Goal: Transaction & Acquisition: Download file/media

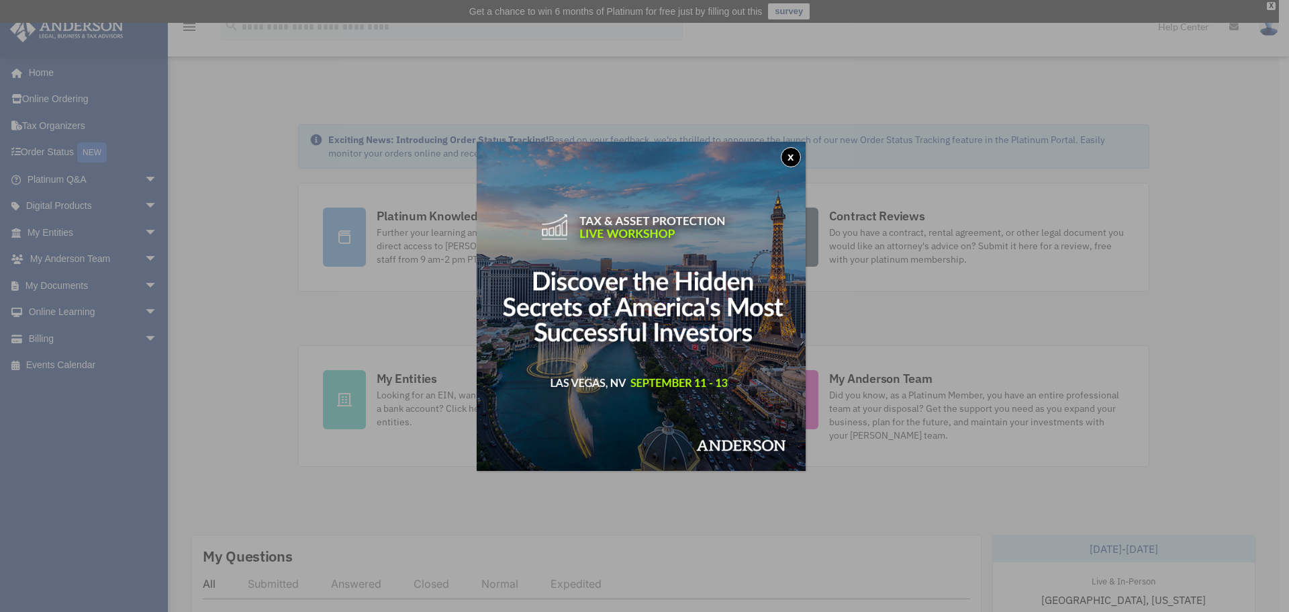
click at [798, 152] on button "x" at bounding box center [791, 157] width 20 height 20
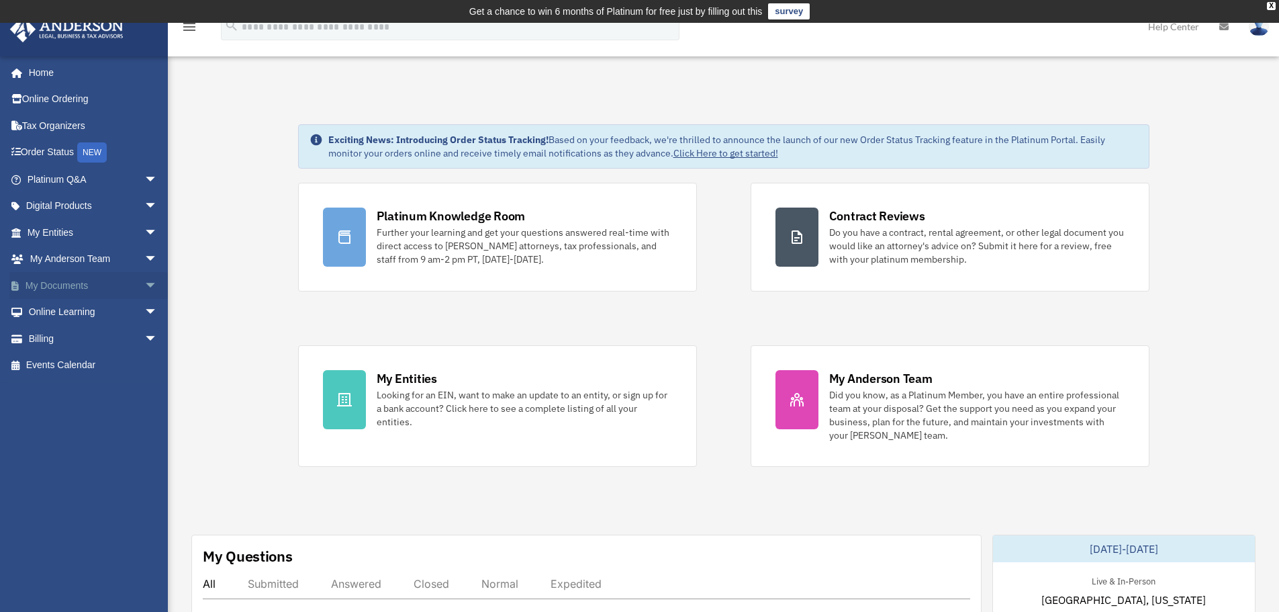
click at [144, 281] on span "arrow_drop_down" at bounding box center [157, 286] width 27 height 28
click at [93, 362] on link "Forms Library" at bounding box center [98, 365] width 159 height 27
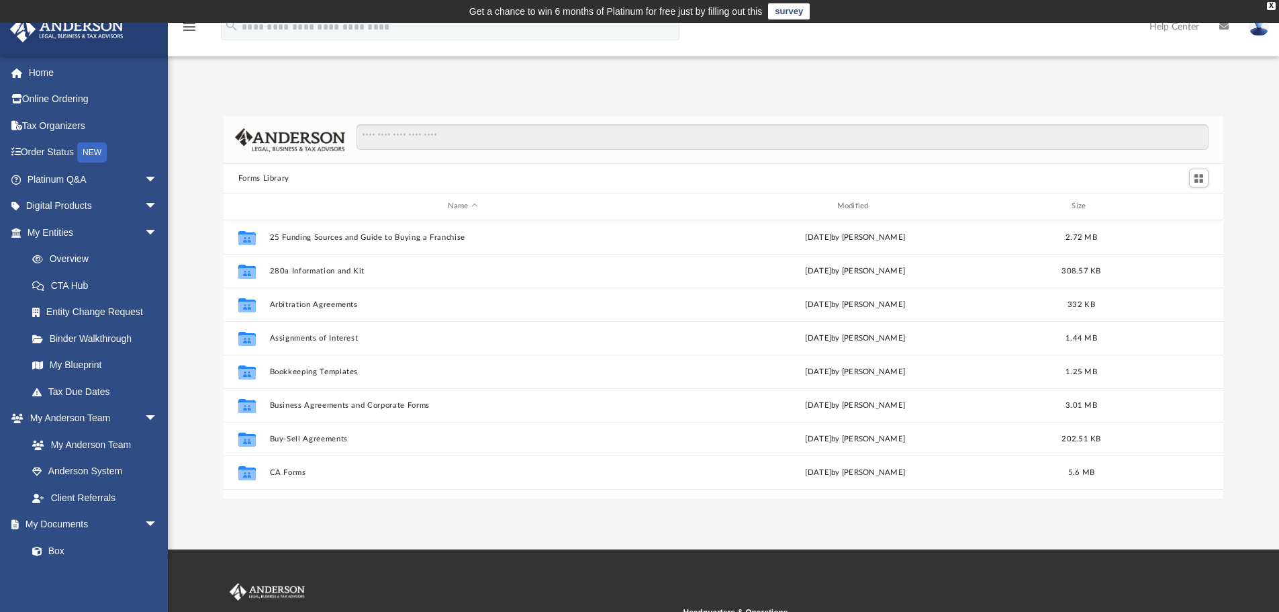
scroll to position [295, 990]
click at [438, 134] on input "Search files and folders" at bounding box center [783, 137] width 852 height 26
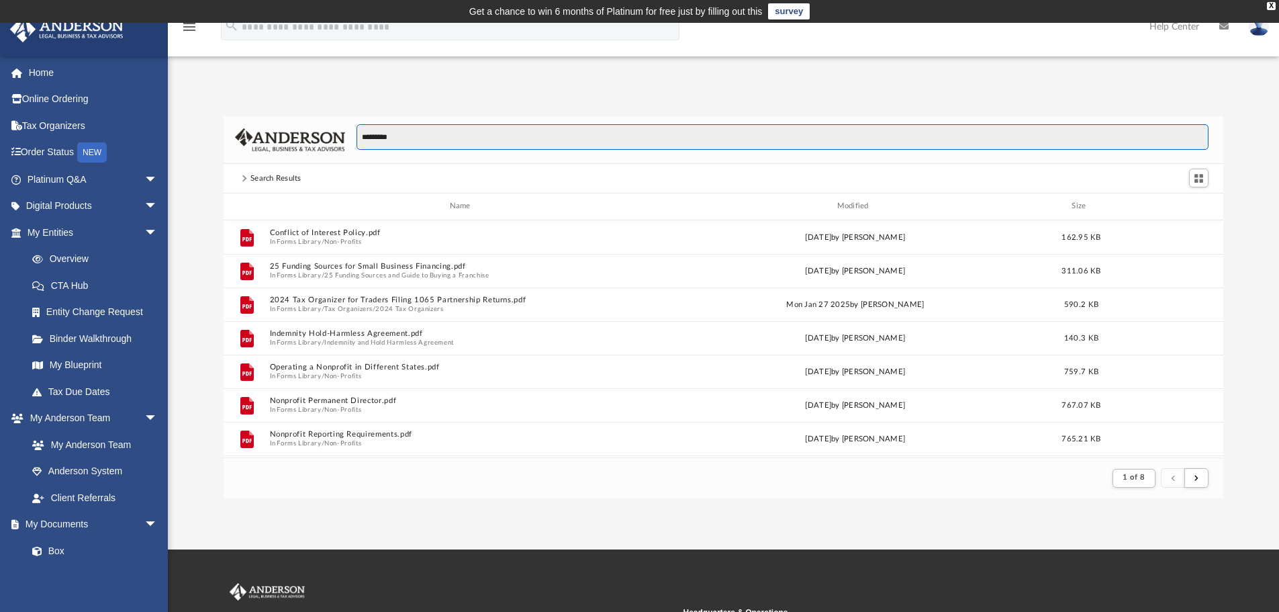
scroll to position [254, 990]
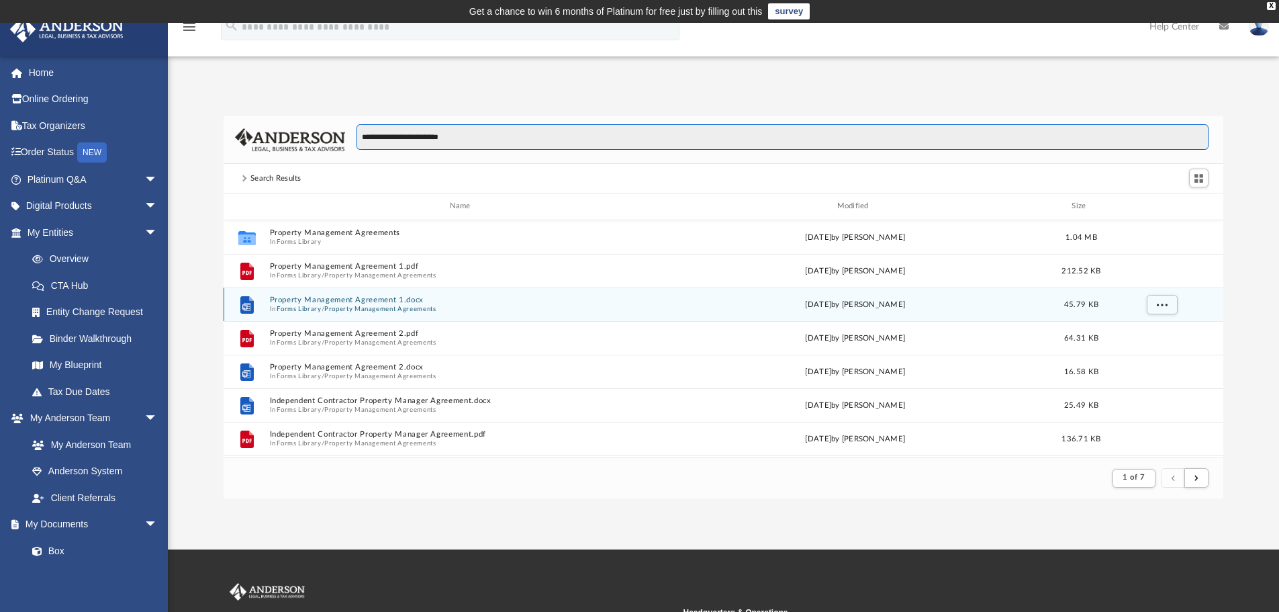
type input "**********"
click at [334, 293] on div "File Property Management Agreement 1.docx In Forms Library / Property Managemen…" at bounding box center [724, 304] width 1000 height 34
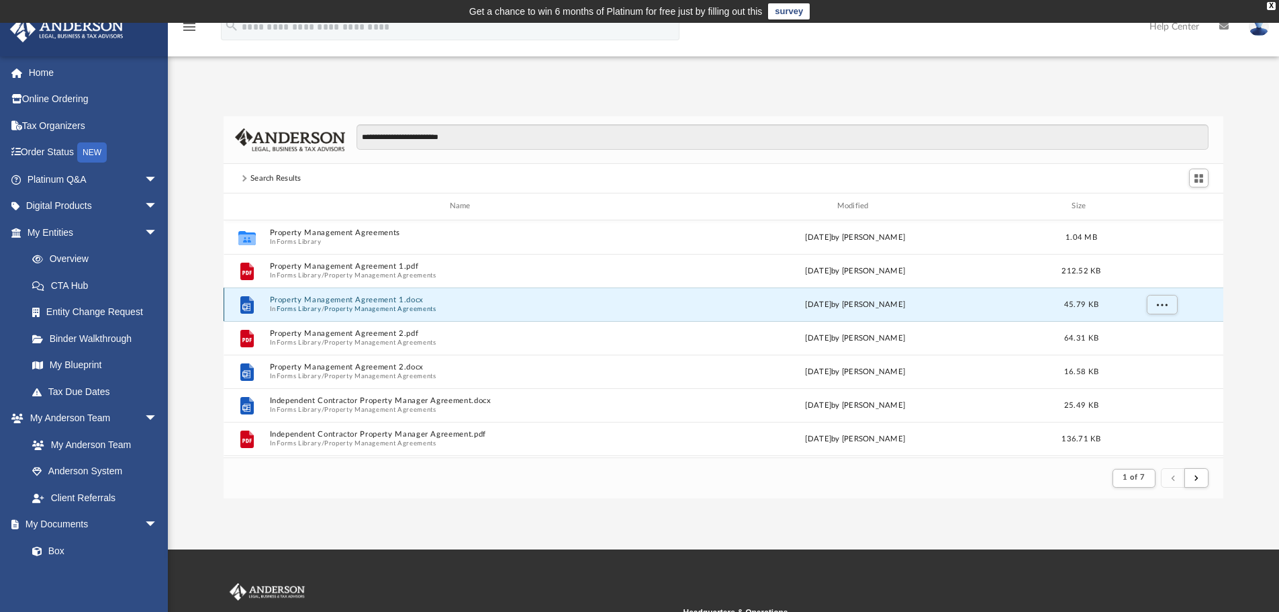
click at [250, 304] on icon "grid" at bounding box center [246, 303] width 13 height 17
click at [363, 303] on button "Property Management Agreement 1.docx" at bounding box center [462, 299] width 387 height 9
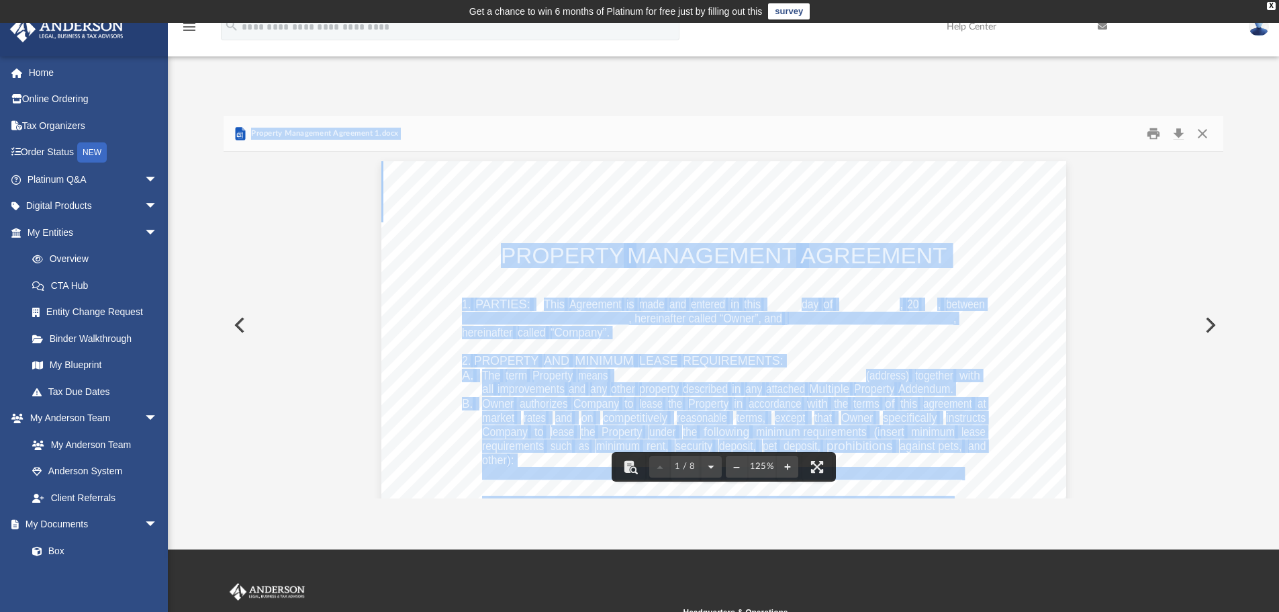
scroll to position [0, 0]
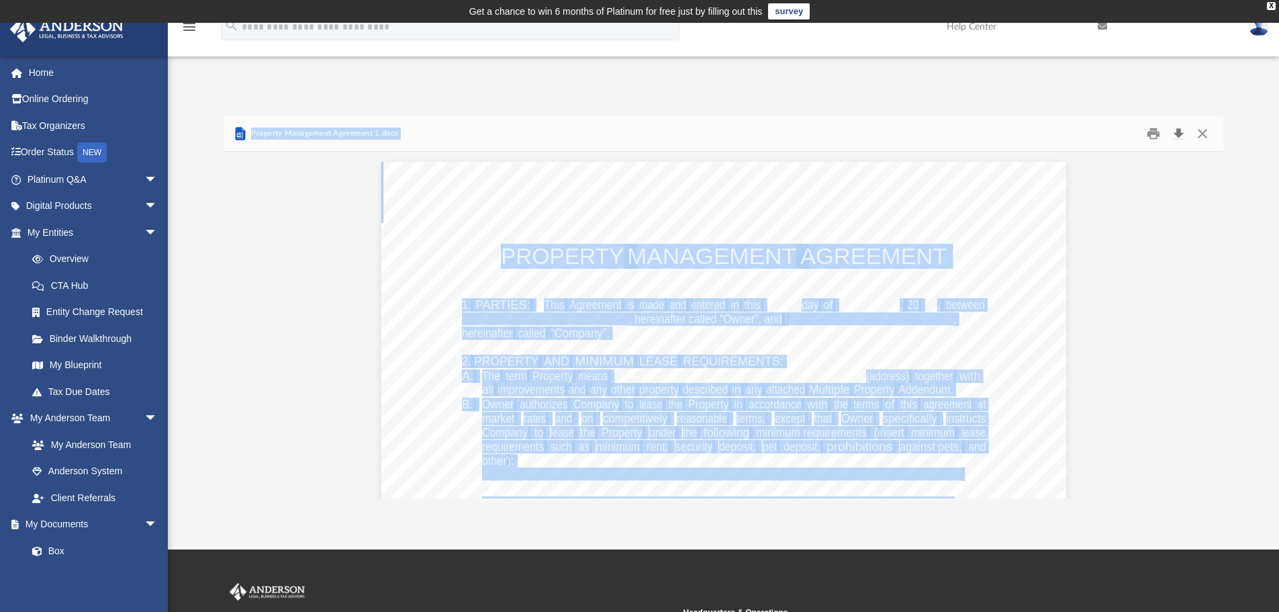
click at [1177, 134] on button "Download" at bounding box center [1178, 134] width 24 height 21
